Goal: Task Accomplishment & Management: Manage account settings

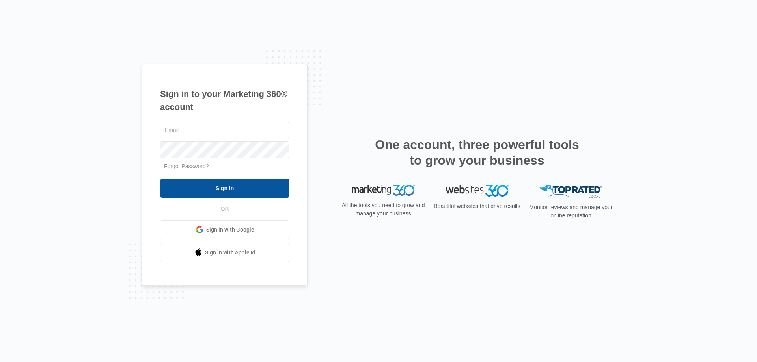
type input "[EMAIL_ADDRESS][DOMAIN_NAME]"
click at [207, 188] on input "Sign In" at bounding box center [224, 188] width 129 height 19
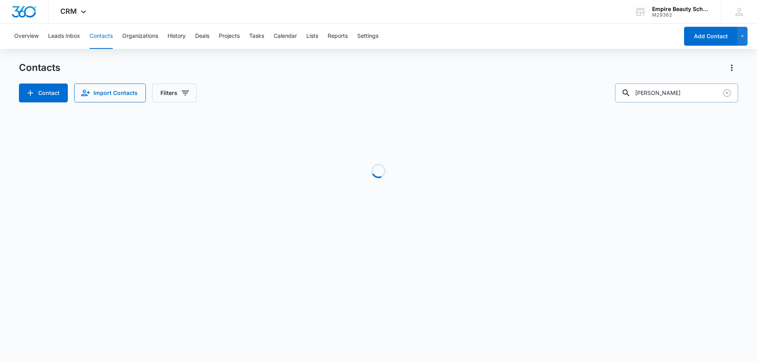
click at [677, 88] on input "[PERSON_NAME]" at bounding box center [676, 93] width 123 height 19
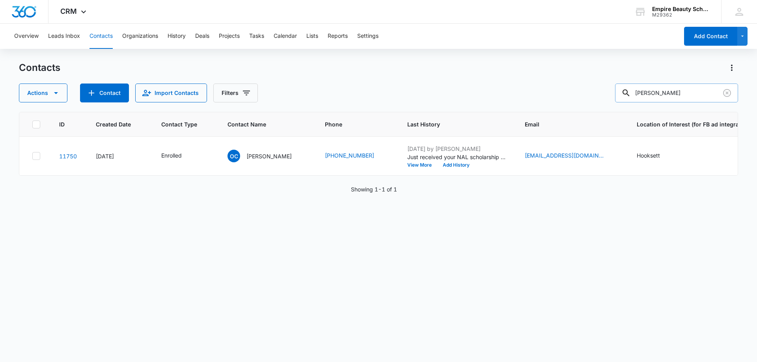
type input "[PERSON_NAME]"
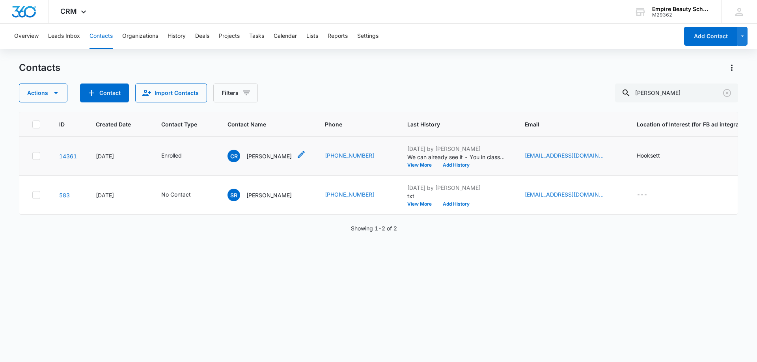
click at [266, 156] on p "[PERSON_NAME]" at bounding box center [269, 156] width 45 height 8
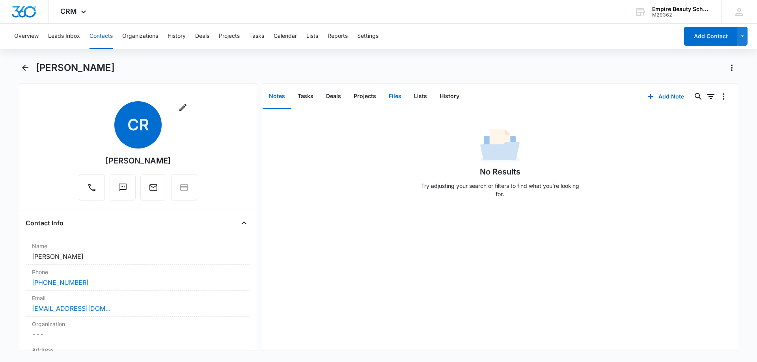
click at [387, 98] on button "Files" at bounding box center [395, 96] width 25 height 24
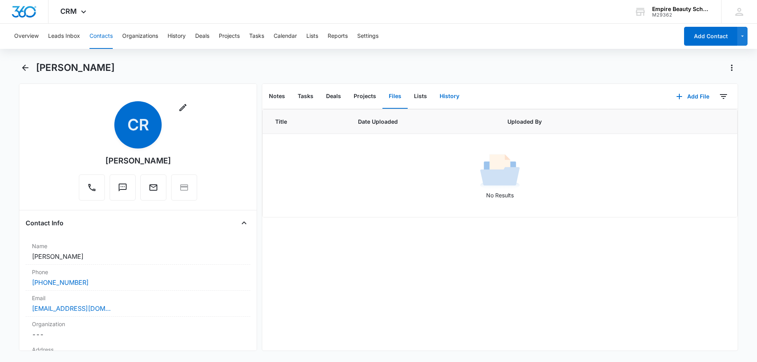
click at [444, 90] on button "History" at bounding box center [449, 96] width 32 height 24
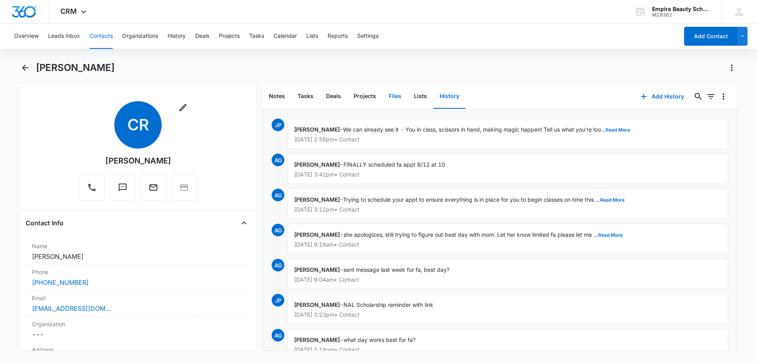
click at [392, 95] on button "Files" at bounding box center [395, 96] width 25 height 24
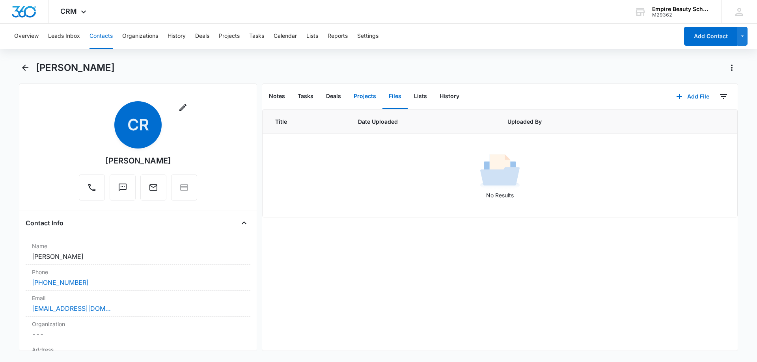
click at [370, 96] on button "Projects" at bounding box center [365, 96] width 35 height 24
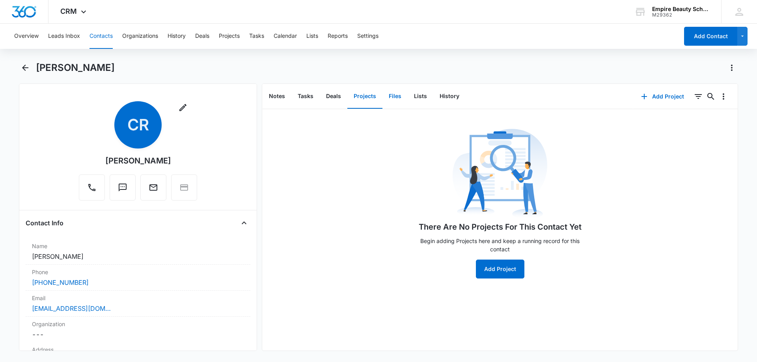
click at [392, 97] on button "Files" at bounding box center [395, 96] width 25 height 24
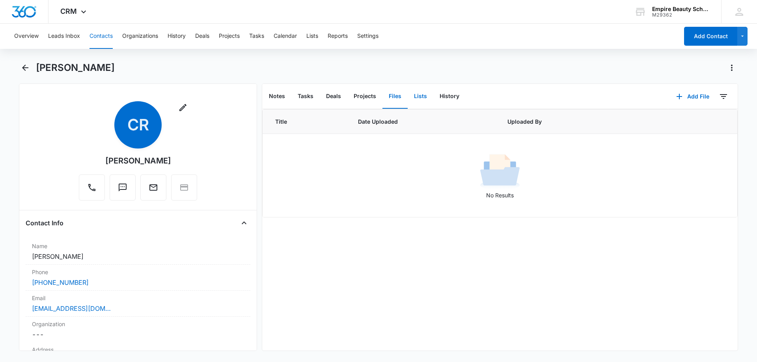
click at [423, 97] on button "Lists" at bounding box center [421, 96] width 26 height 24
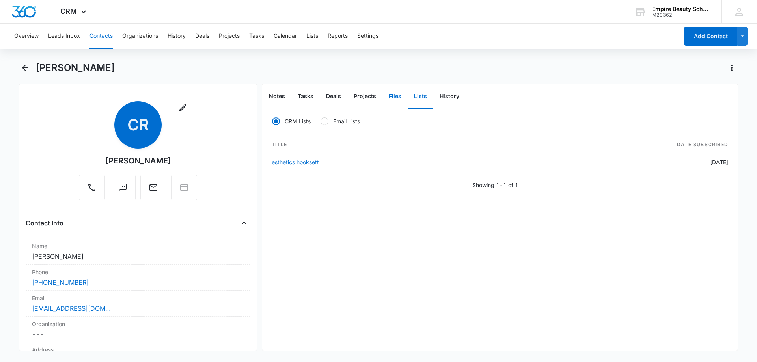
click at [391, 98] on button "Files" at bounding box center [395, 96] width 25 height 24
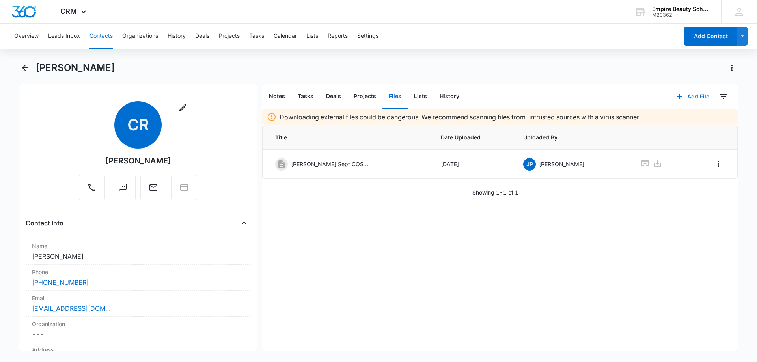
click at [391, 98] on button "Files" at bounding box center [395, 96] width 25 height 24
click at [641, 163] on icon at bounding box center [645, 163] width 9 height 9
click at [697, 99] on button "Add File" at bounding box center [693, 96] width 49 height 19
click at [686, 116] on button "Upload Files" at bounding box center [687, 122] width 60 height 12
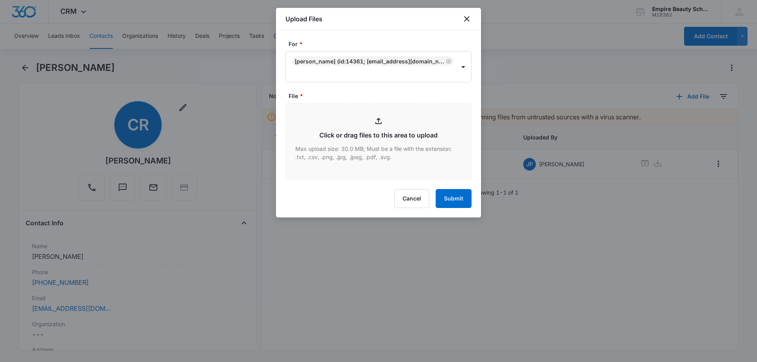
type input "C:\fakepath\[PERSON_NAME] Sept COS X 2025.pdf"
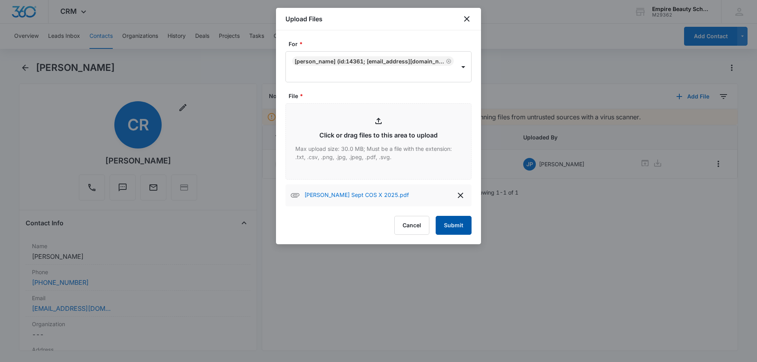
click at [458, 222] on button "Submit" at bounding box center [454, 225] width 36 height 19
